Goal: Check status: Check status

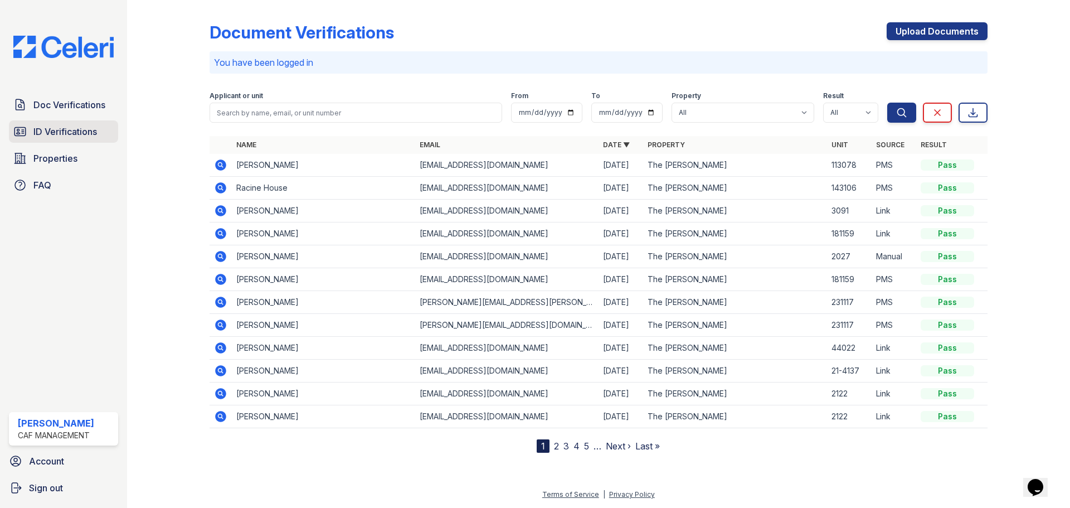
click at [80, 129] on span "ID Verifications" at bounding box center [65, 131] width 64 height 13
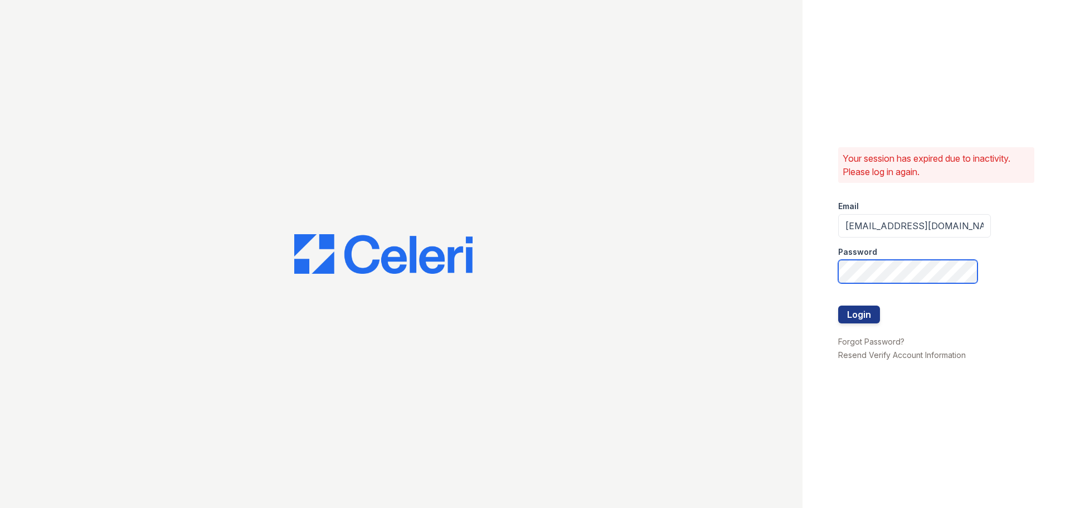
click at [838, 305] on button "Login" at bounding box center [859, 314] width 42 height 18
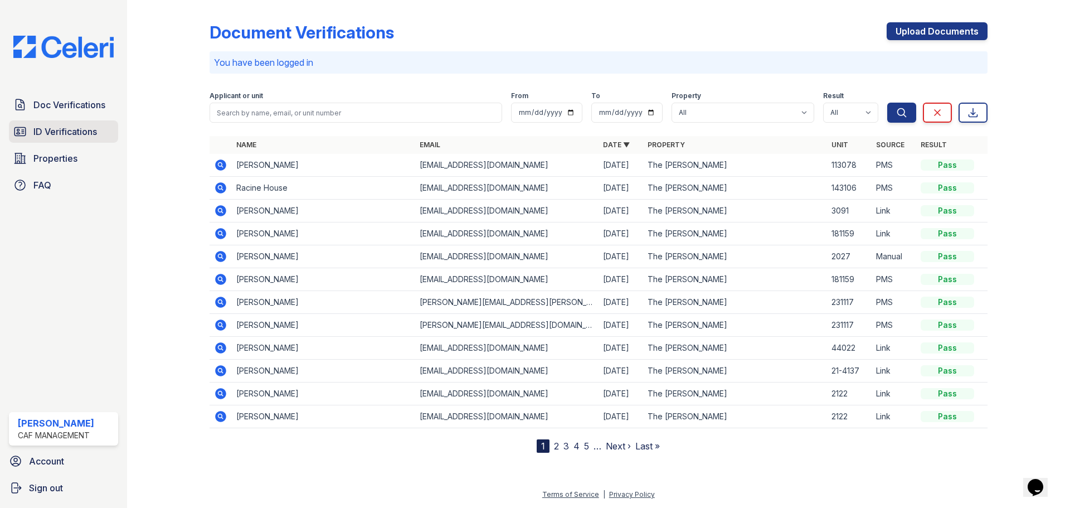
click at [84, 129] on span "ID Verifications" at bounding box center [65, 131] width 64 height 13
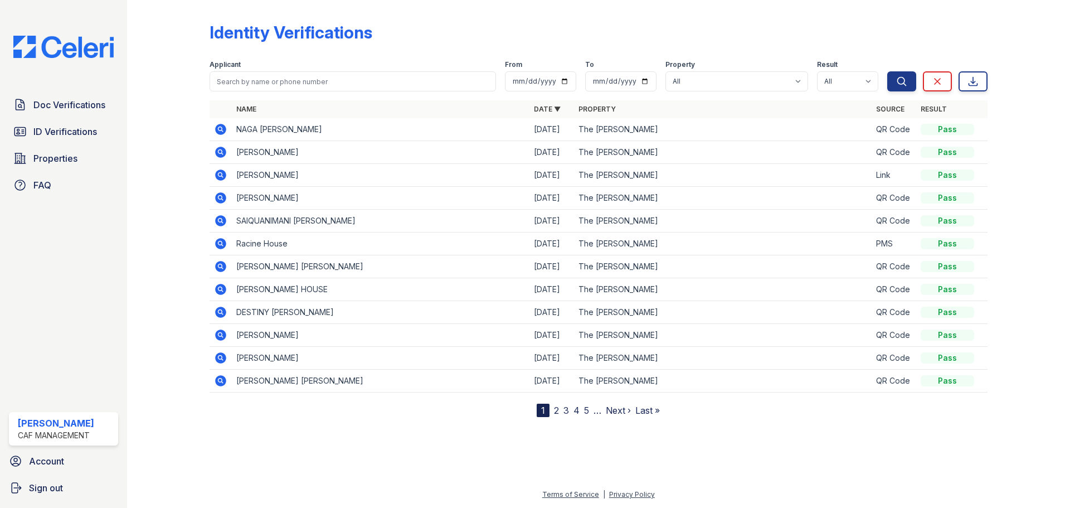
click at [225, 129] on icon at bounding box center [220, 129] width 11 height 11
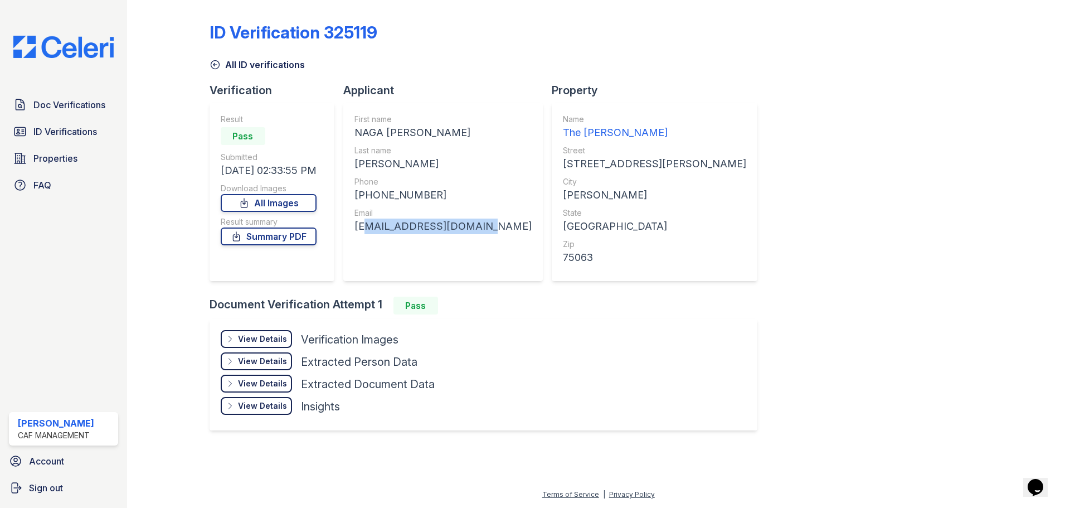
drag, startPoint x: 362, startPoint y: 225, endPoint x: 476, endPoint y: 229, distance: 113.8
click at [476, 229] on div "paruchurisudeep@gmail.com" at bounding box center [443, 227] width 177 height 16
click at [468, 256] on div "First name NAGA SUDEEP Last name PARUCHURI Phone +17329127450 Email paruchurisu…" at bounding box center [443, 192] width 177 height 156
